Goal: Find contact information: Find contact information

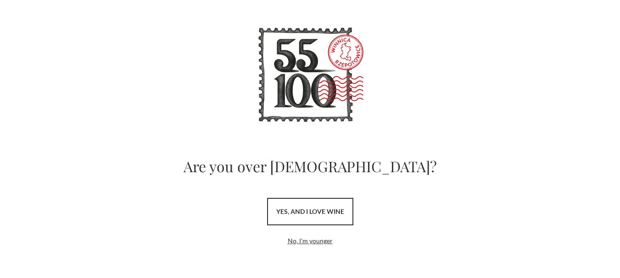
scroll to position [39, 0]
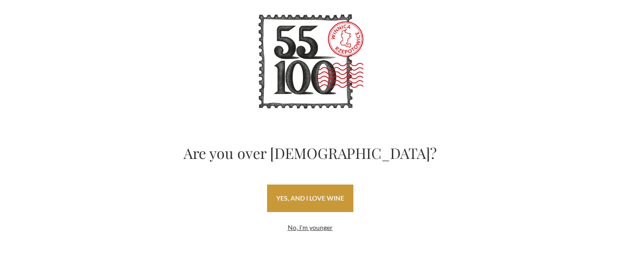
click at [317, 190] on link "yes, and I love wine" at bounding box center [310, 199] width 86 height 28
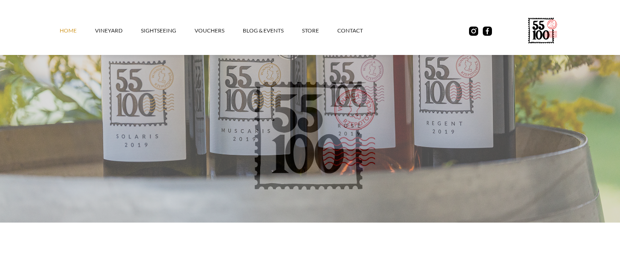
scroll to position [229, 0]
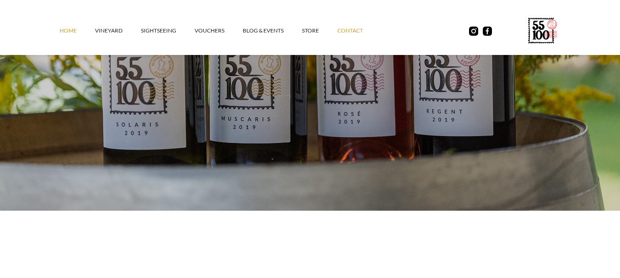
click at [359, 33] on font "contact" at bounding box center [350, 30] width 26 height 7
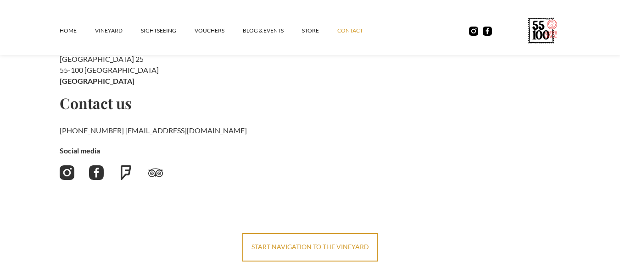
scroll to position [183, 0]
